Goal: Use online tool/utility: Utilize a website feature to perform a specific function

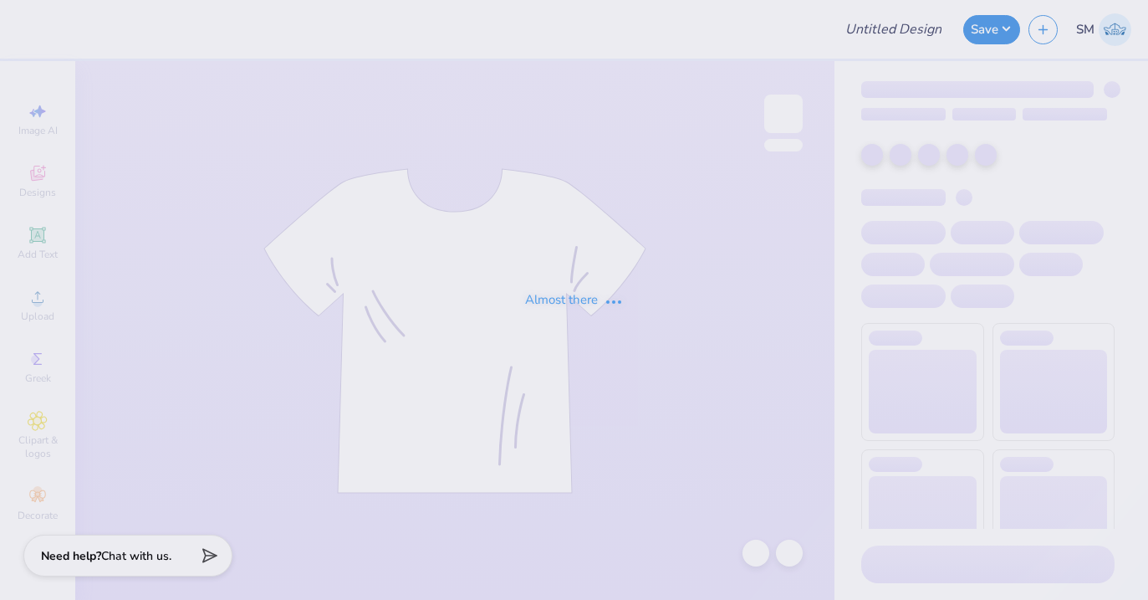
type input "ADelt Rush Week 2025"
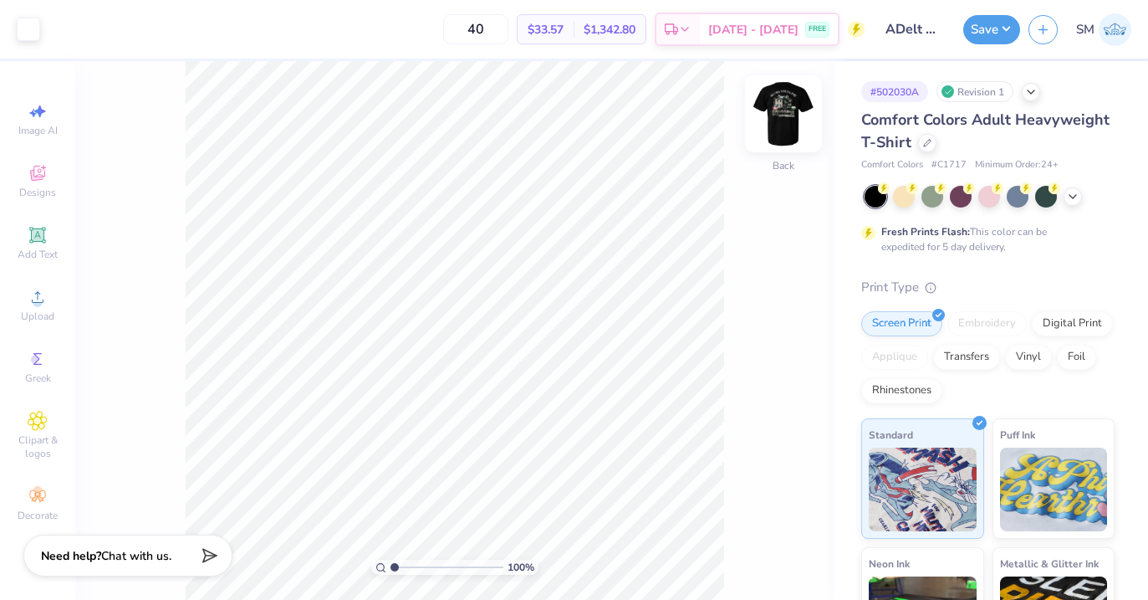
click at [795, 114] on img at bounding box center [783, 113] width 67 height 67
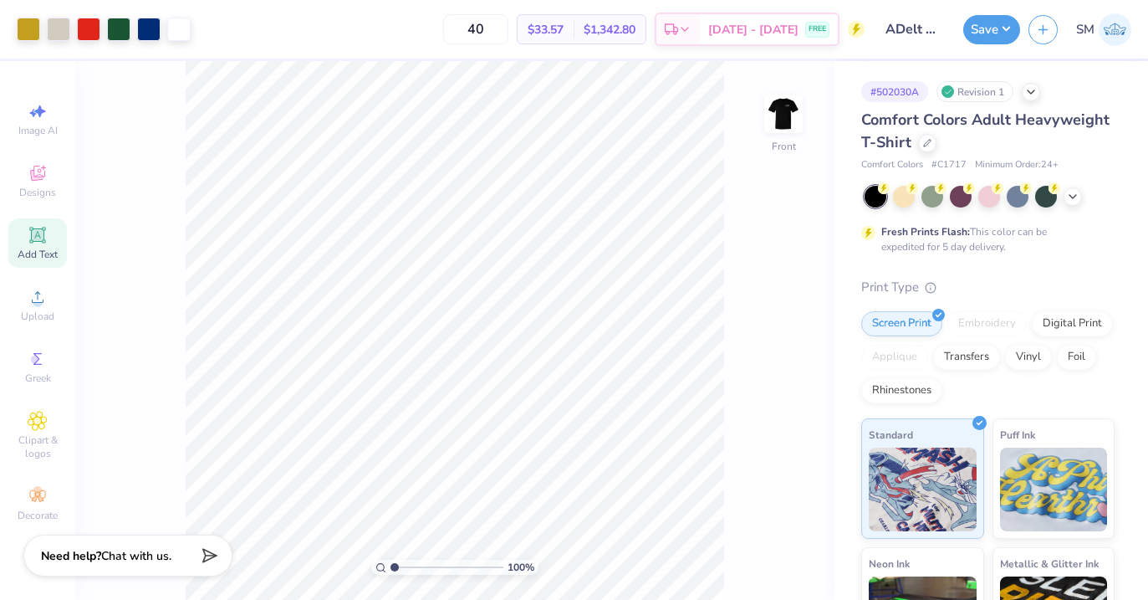
click at [47, 243] on icon at bounding box center [38, 235] width 20 height 20
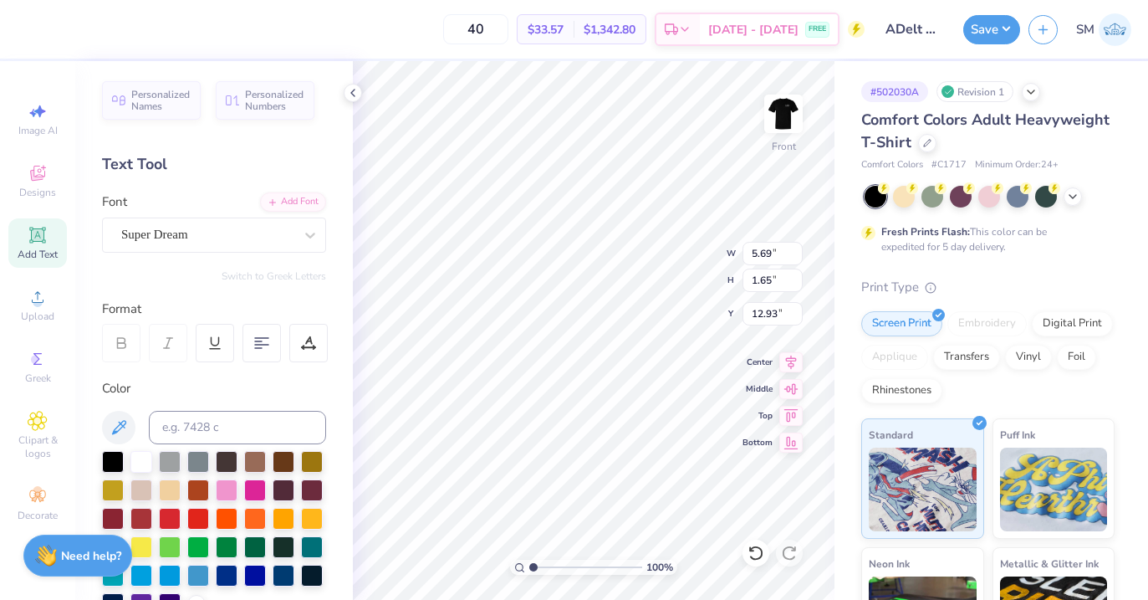
type input "16.14"
type textarea "Fall Rush 2025"
type input "12.00"
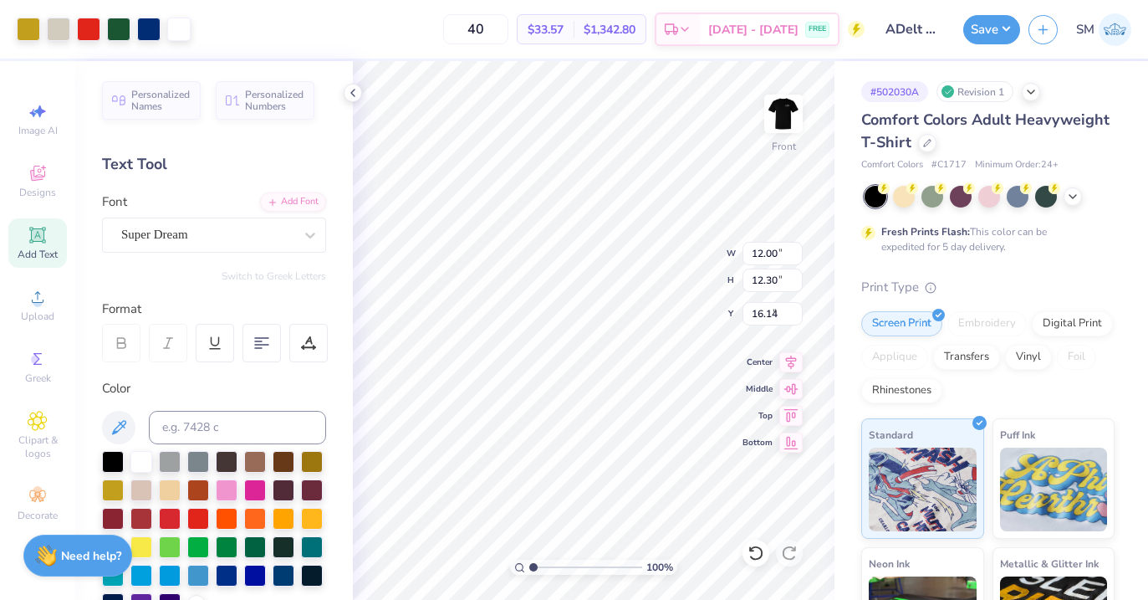
type input "12.30"
type input "3.00"
type input "14.53"
type input "1.52"
type input "16.20"
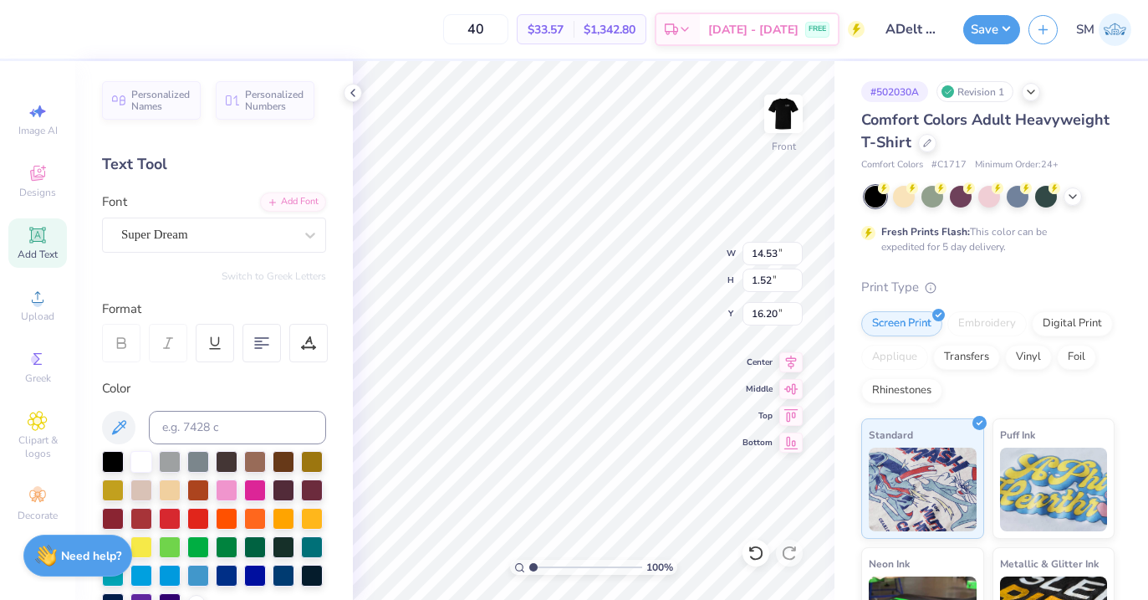
type input "10.55"
type input "1.10"
type input "15.86"
type input "16.17"
